Goal: Navigation & Orientation: Find specific page/section

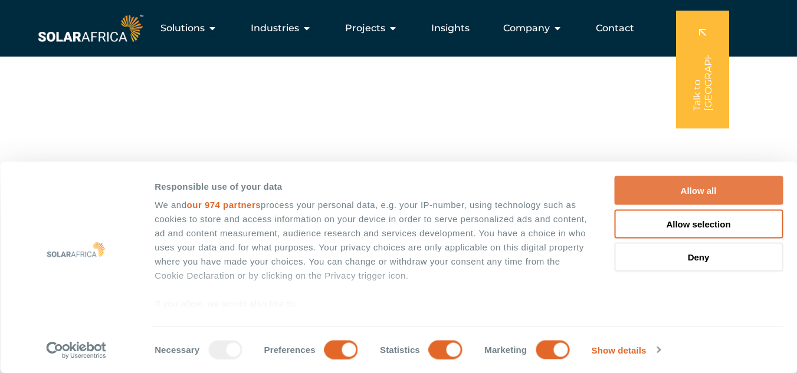
scroll to position [118, 0]
click at [662, 183] on button "Allow all" at bounding box center [698, 190] width 169 height 29
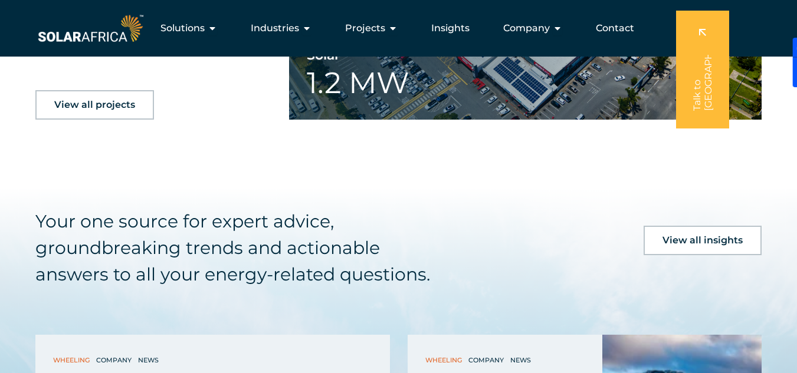
scroll to position [2654, 0]
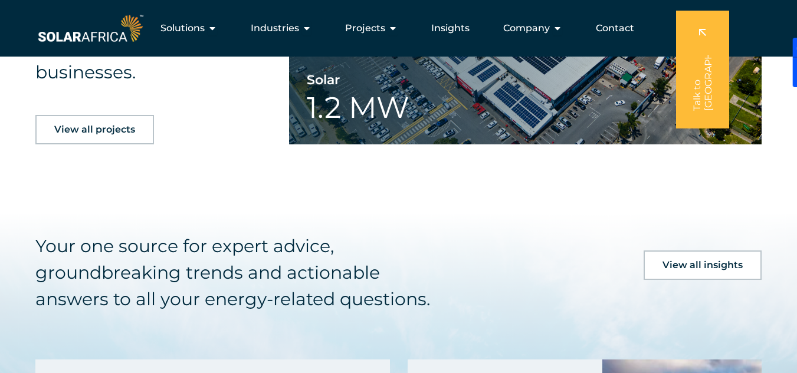
drag, startPoint x: 86, startPoint y: 133, endPoint x: 79, endPoint y: 136, distance: 7.9
click at [86, 133] on span "View all projects" at bounding box center [94, 129] width 81 height 9
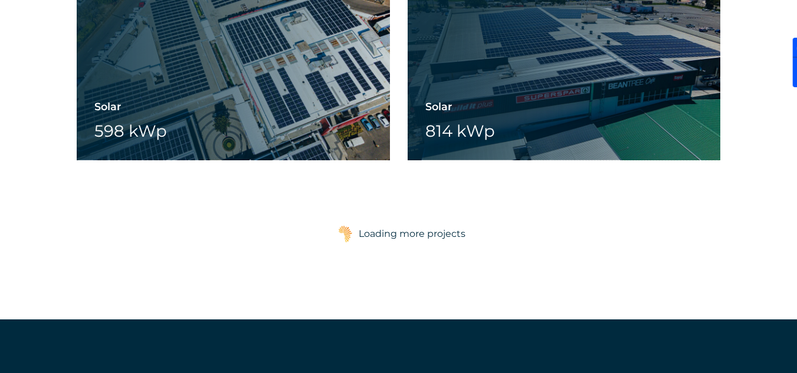
scroll to position [4541, 0]
